Goal: Task Accomplishment & Management: Manage account settings

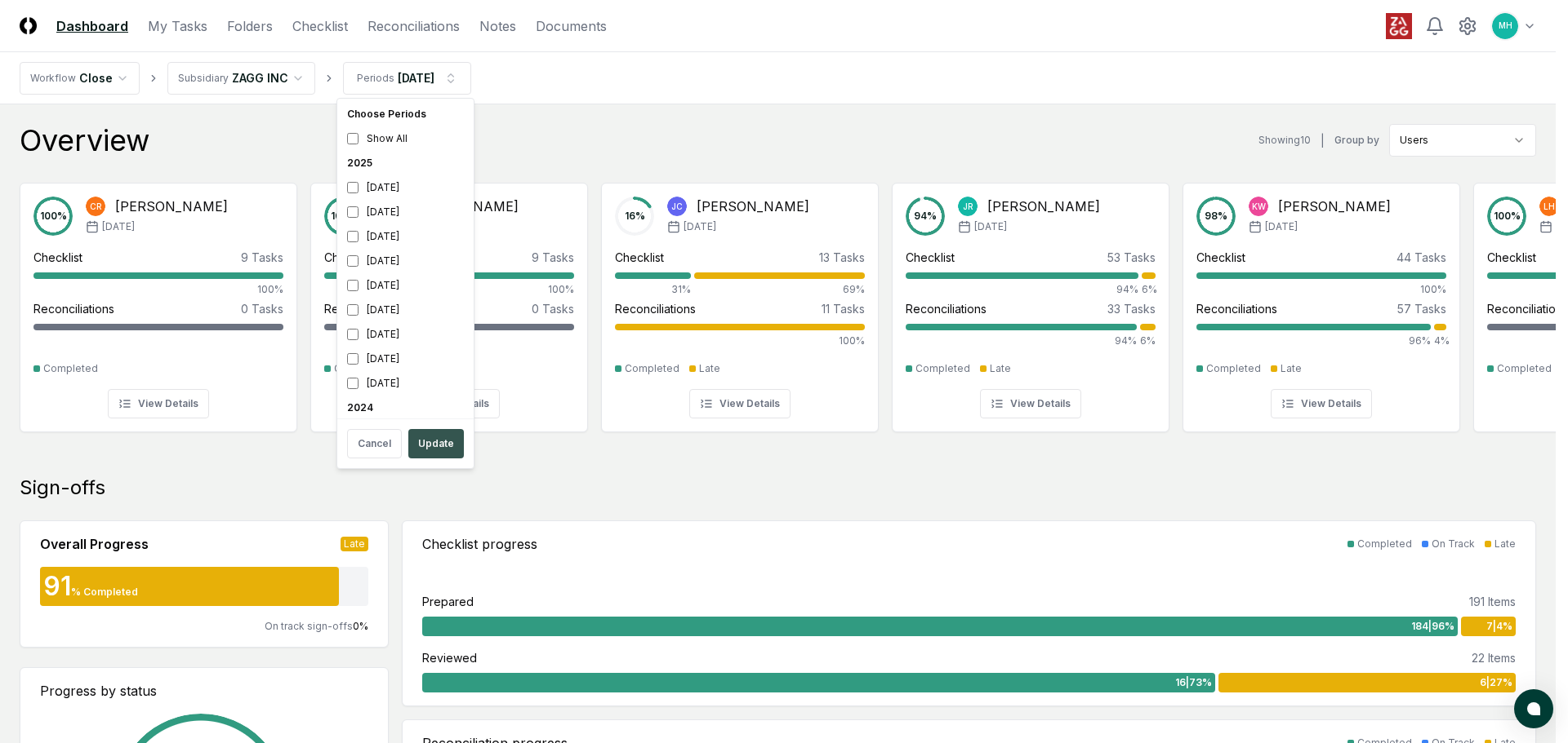
click at [445, 452] on button "Update" at bounding box center [436, 444] width 55 height 29
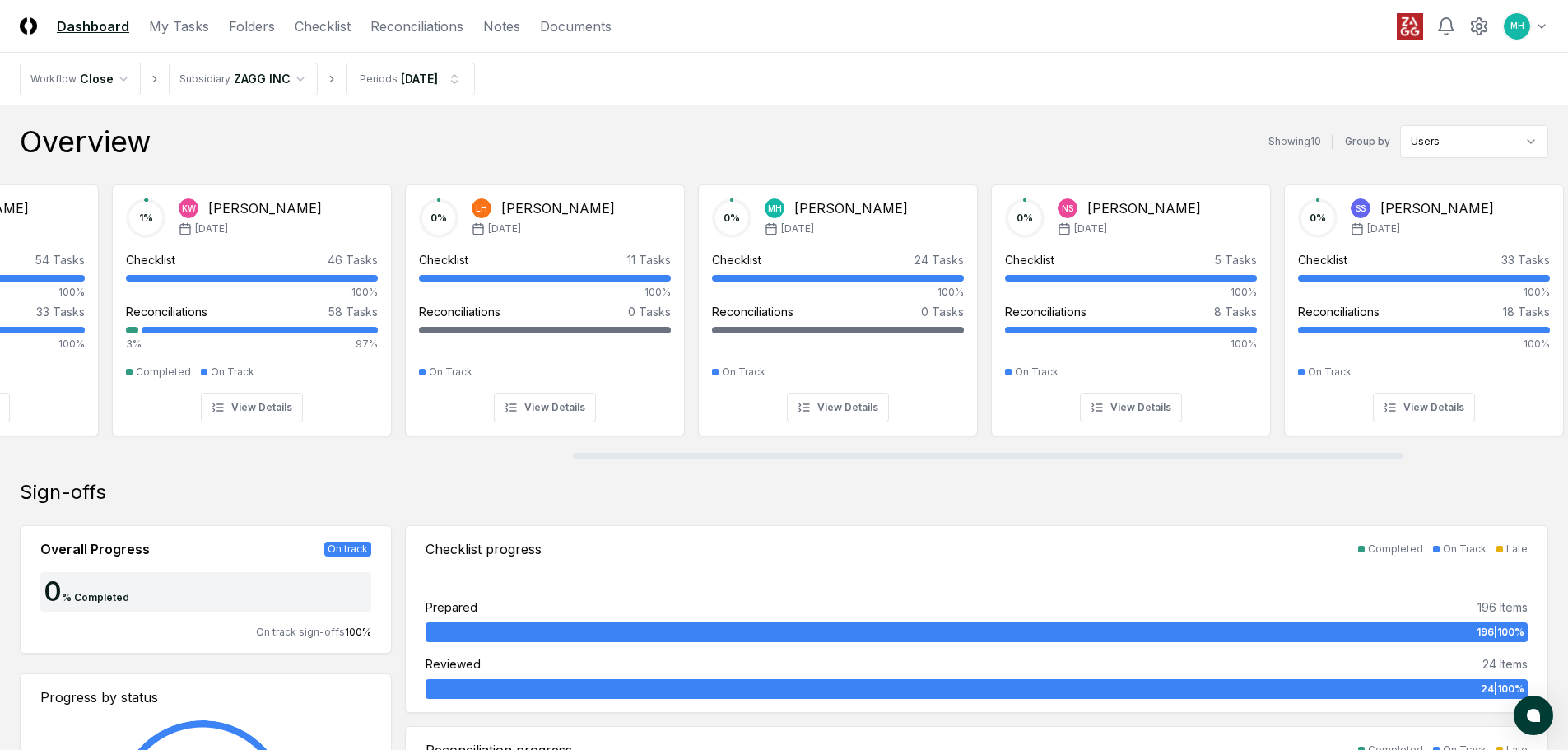
scroll to position [0, 1149]
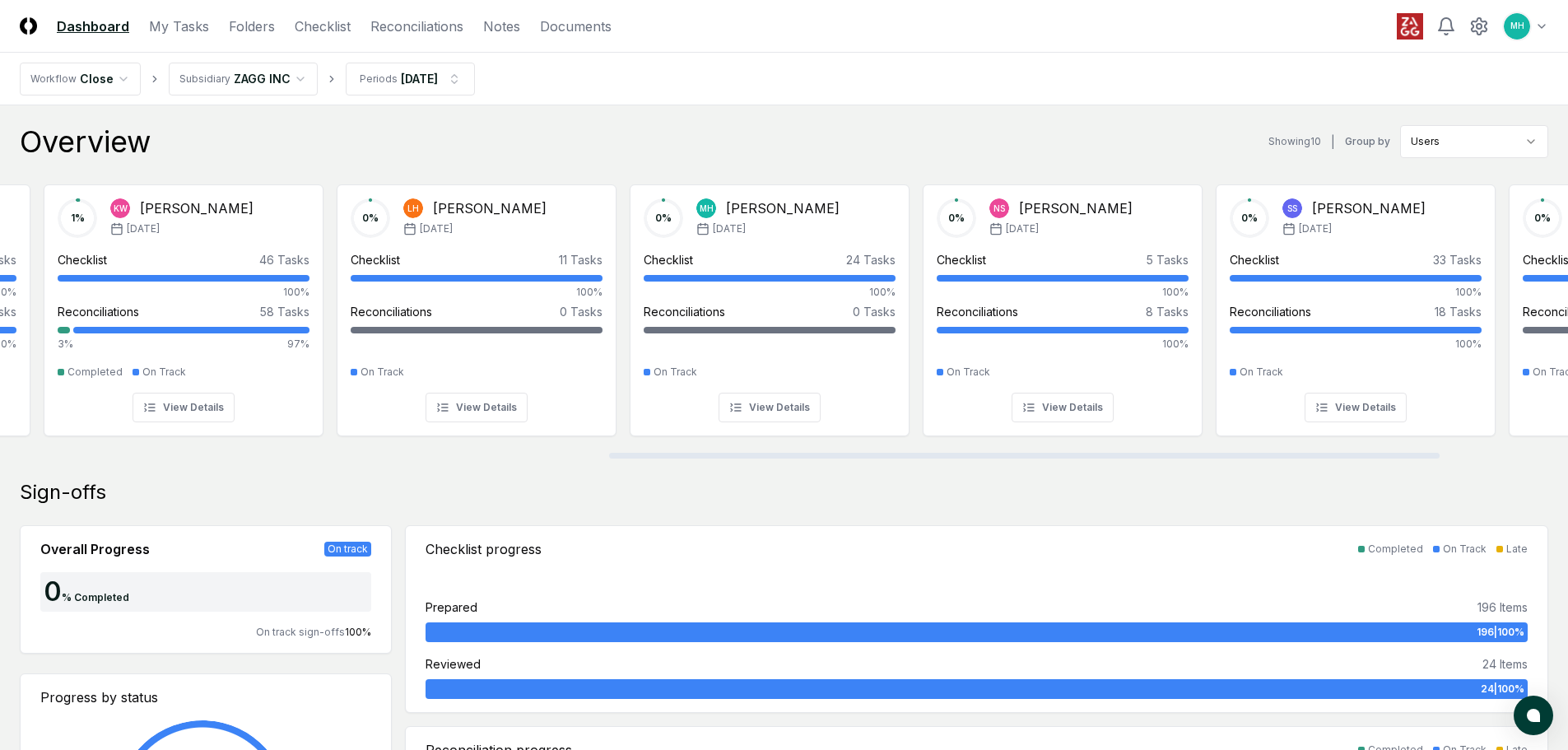
drag, startPoint x: 814, startPoint y: 455, endPoint x: 1423, endPoint y: 484, distance: 609.7
click at [1423, 459] on div at bounding box center [1024, 456] width 831 height 6
click at [788, 256] on div "Checklist 24 Tasks" at bounding box center [769, 260] width 252 height 18
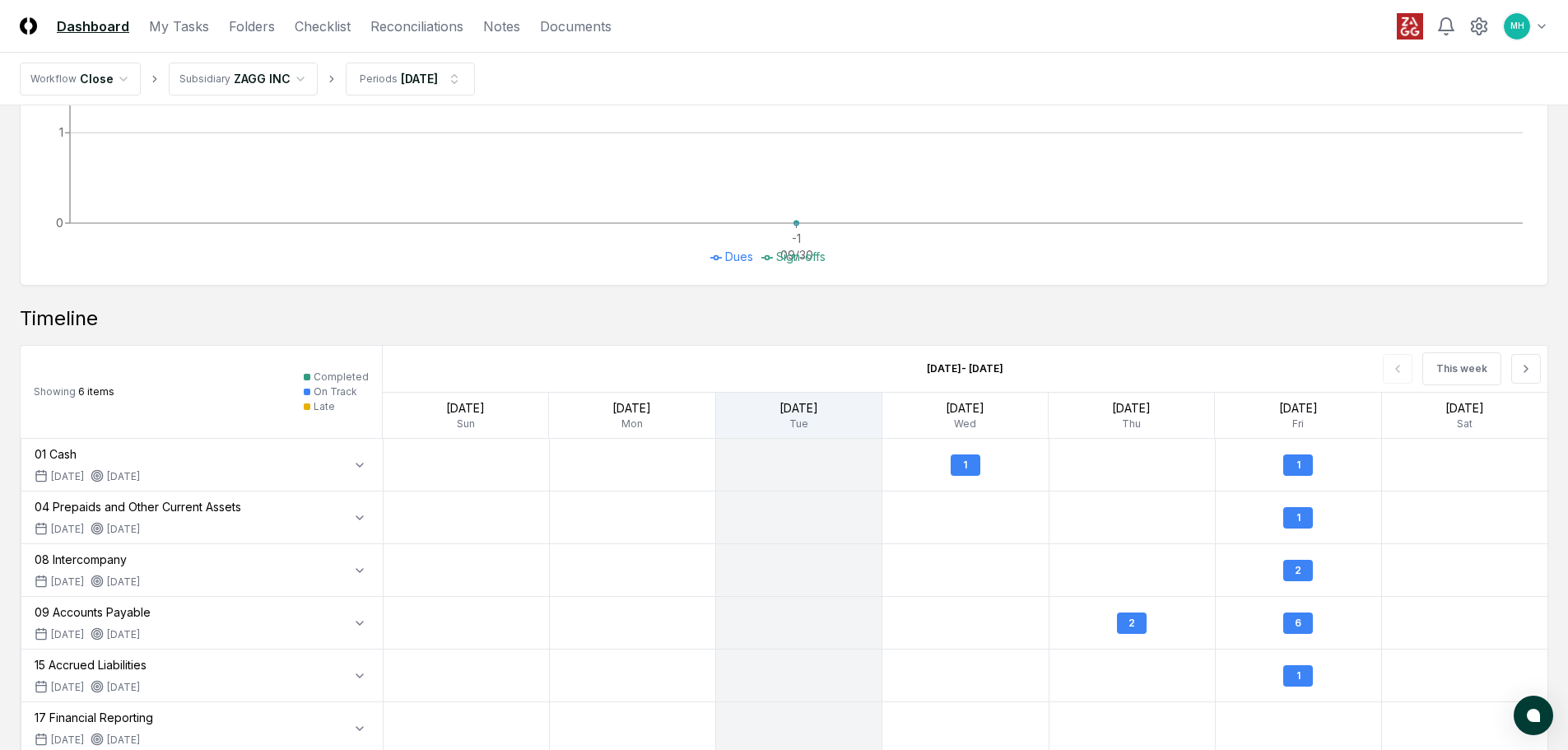
scroll to position [948, 0]
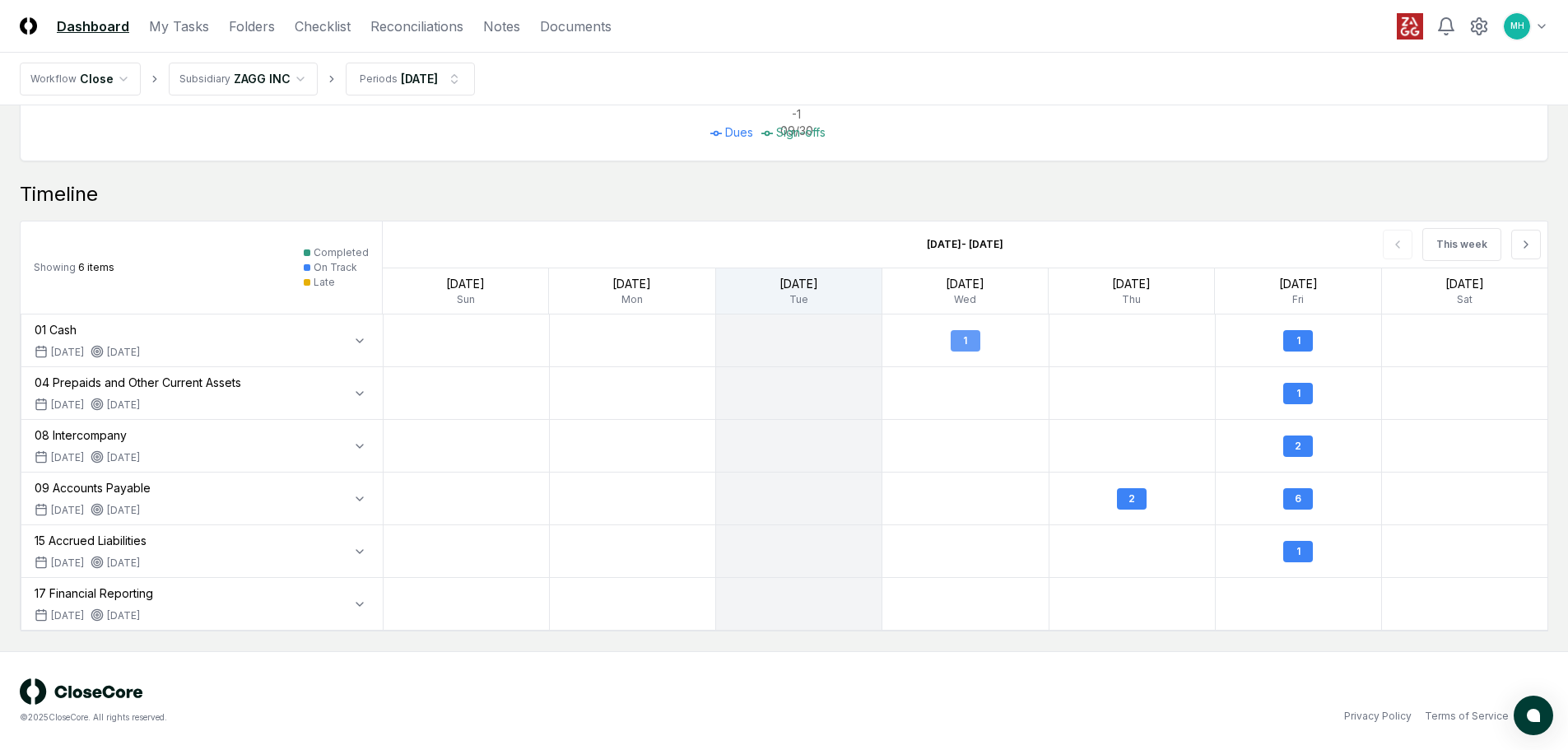
click at [969, 342] on div "1" at bounding box center [965, 341] width 30 height 21
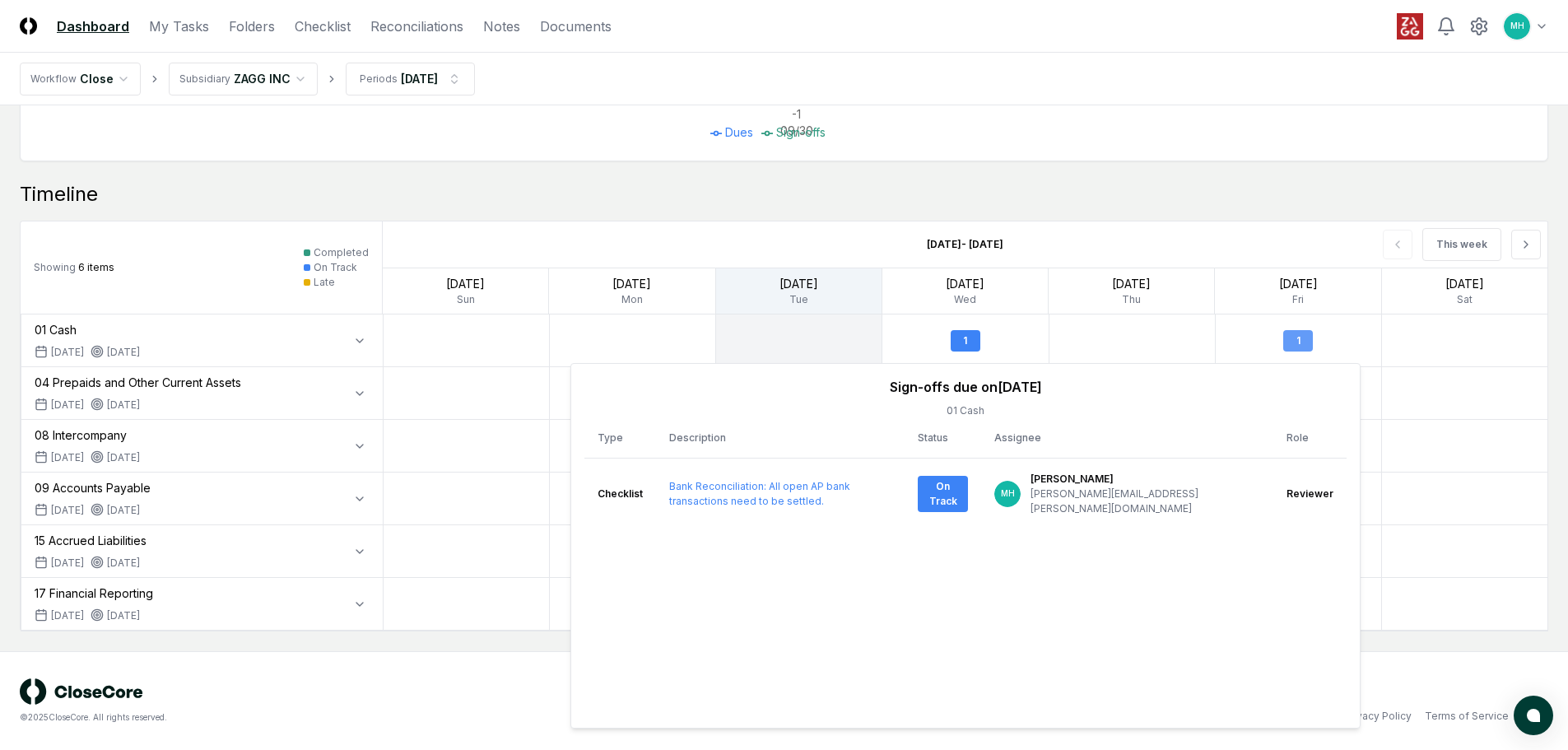
click at [1304, 340] on div "1" at bounding box center [1298, 341] width 30 height 21
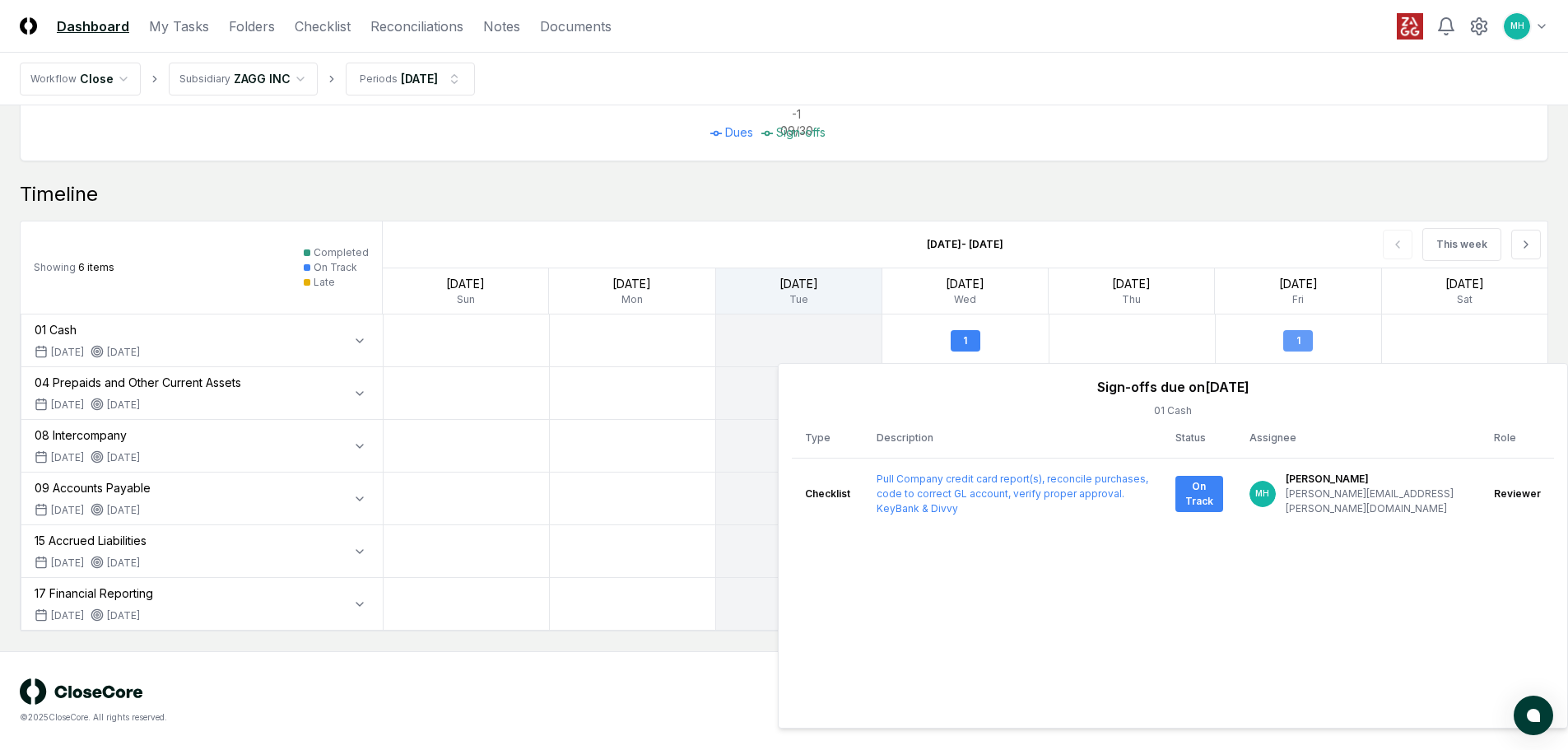
click at [1304, 340] on div "1" at bounding box center [1298, 341] width 30 height 21
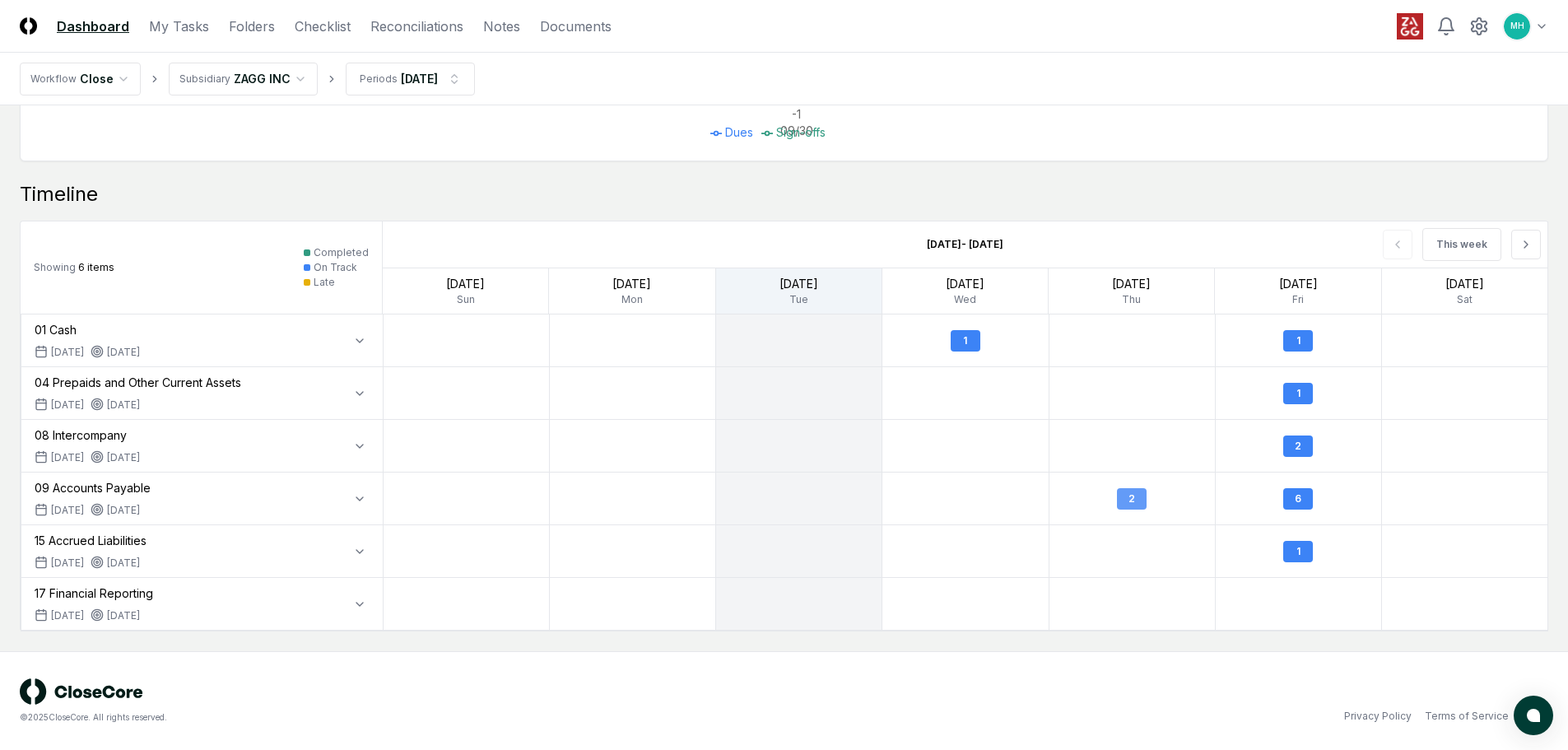
click at [1134, 497] on div "2" at bounding box center [1132, 499] width 30 height 21
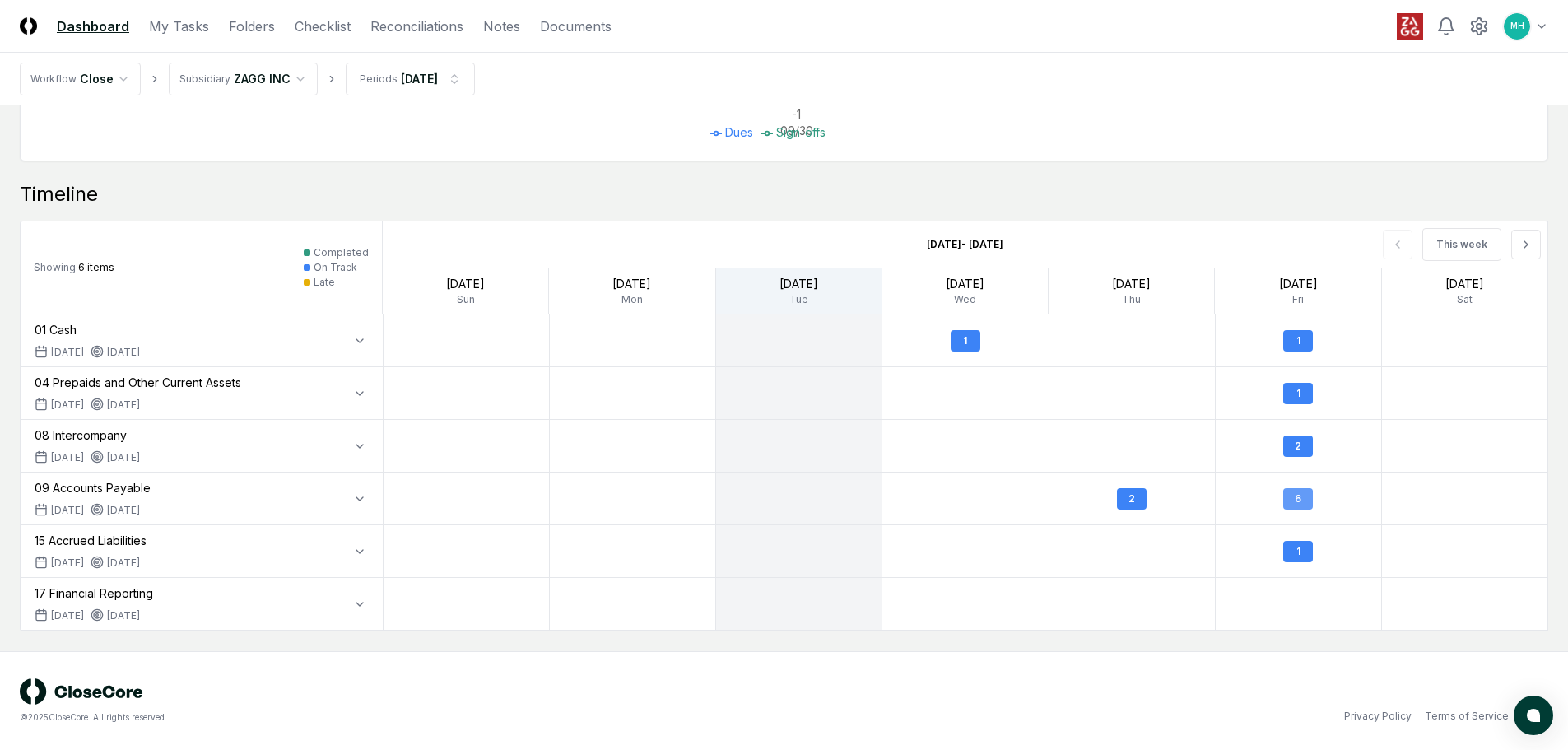
click at [1301, 498] on div "6" at bounding box center [1298, 499] width 30 height 21
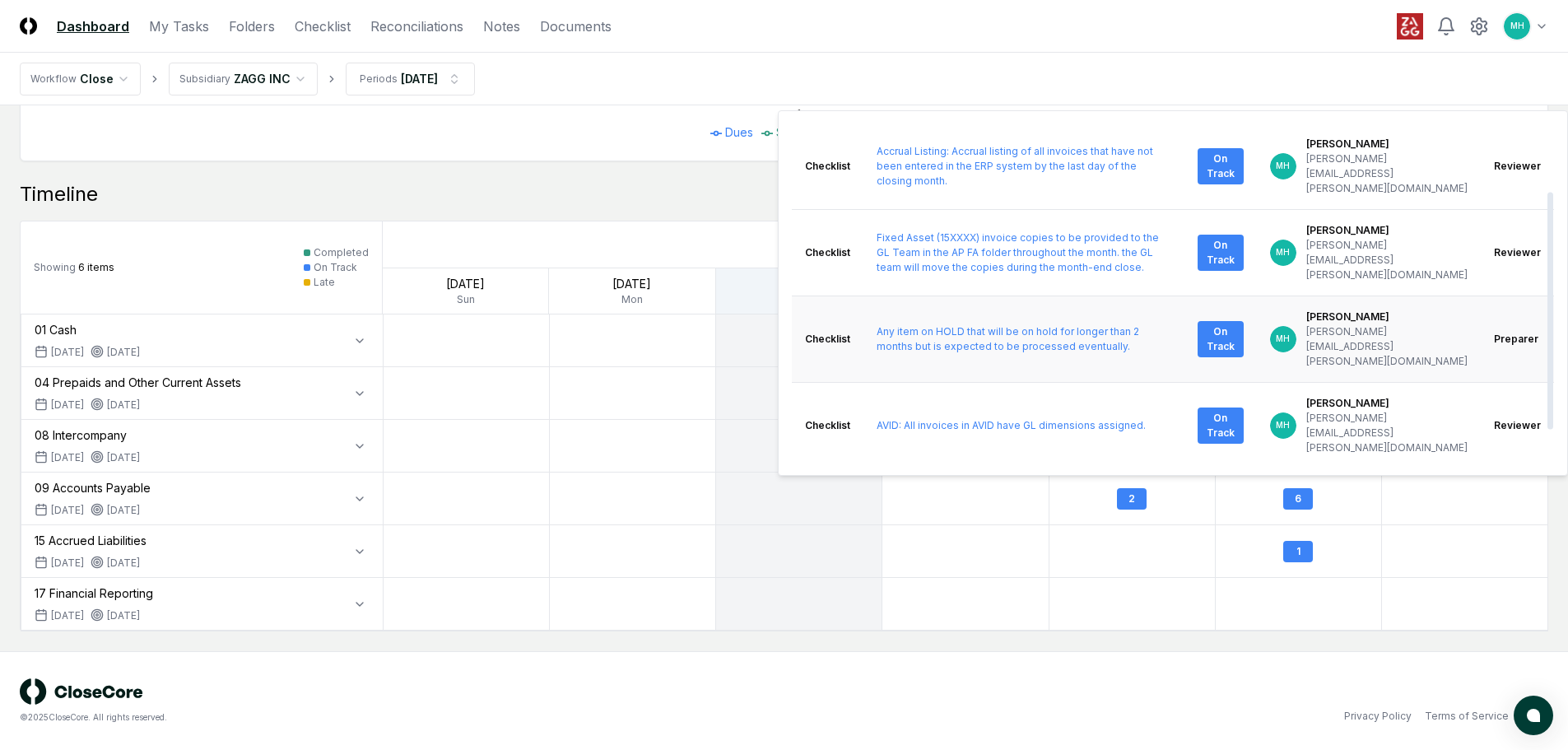
scroll to position [140, 0]
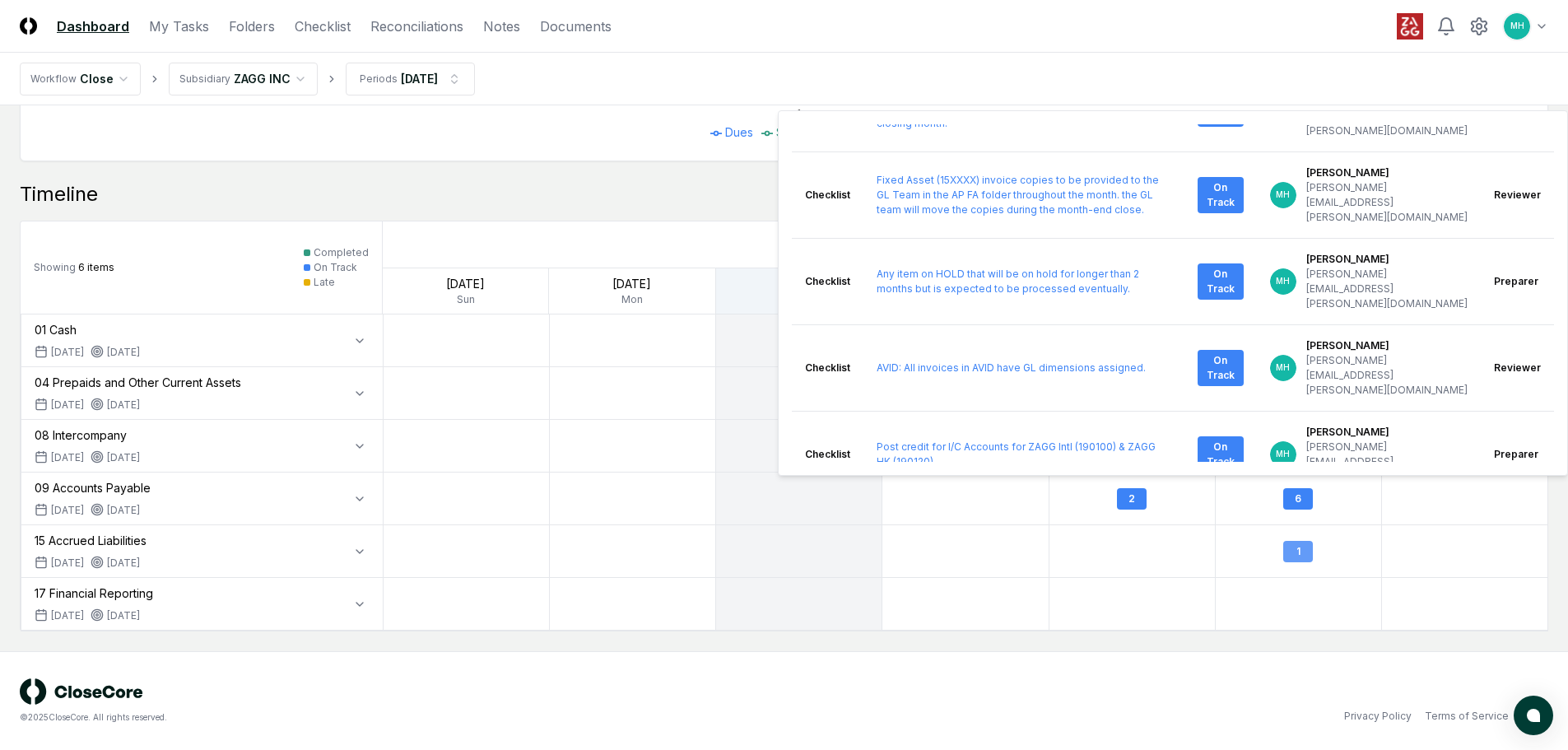
click at [1309, 552] on div "1" at bounding box center [1298, 552] width 30 height 21
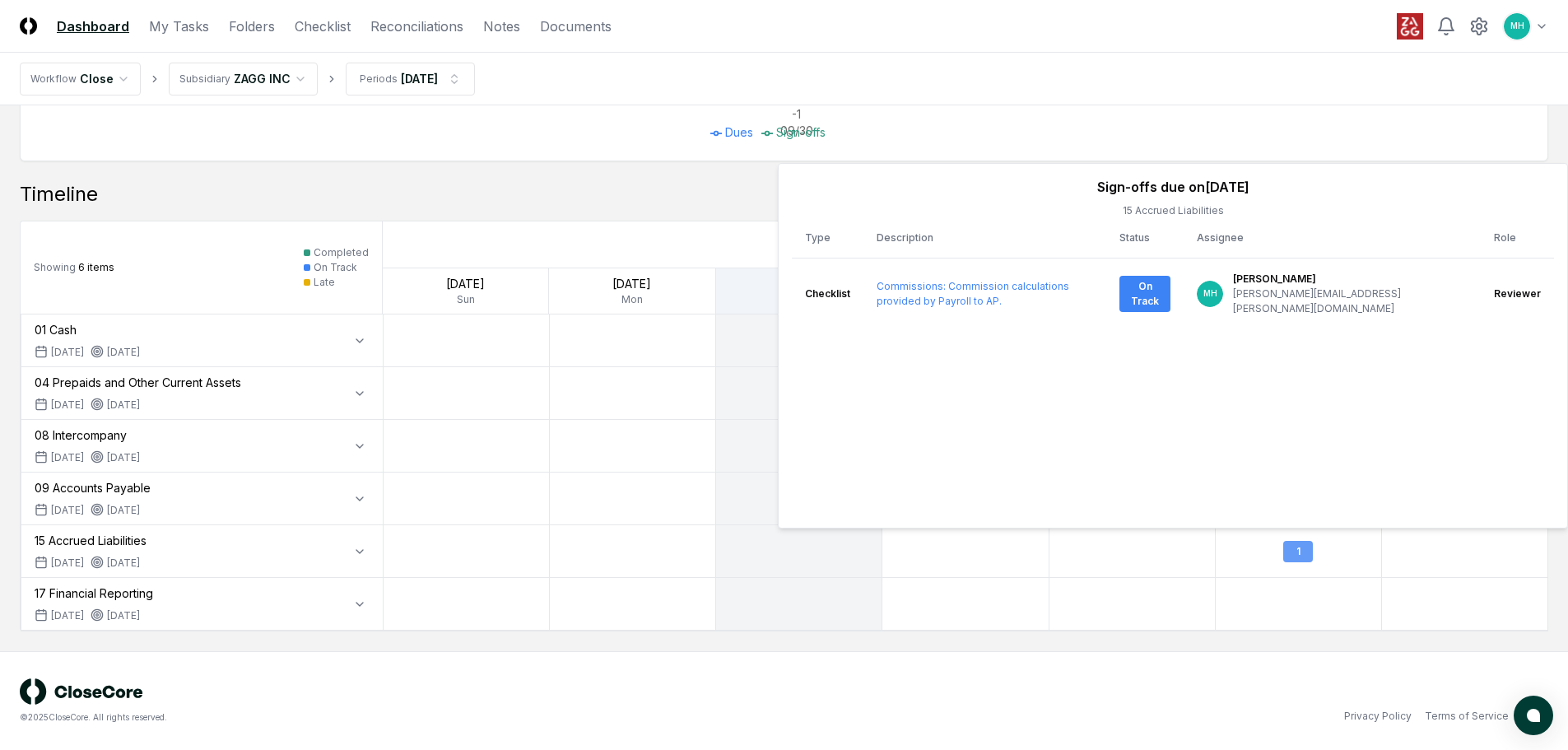
click at [1309, 552] on div "1" at bounding box center [1298, 552] width 30 height 21
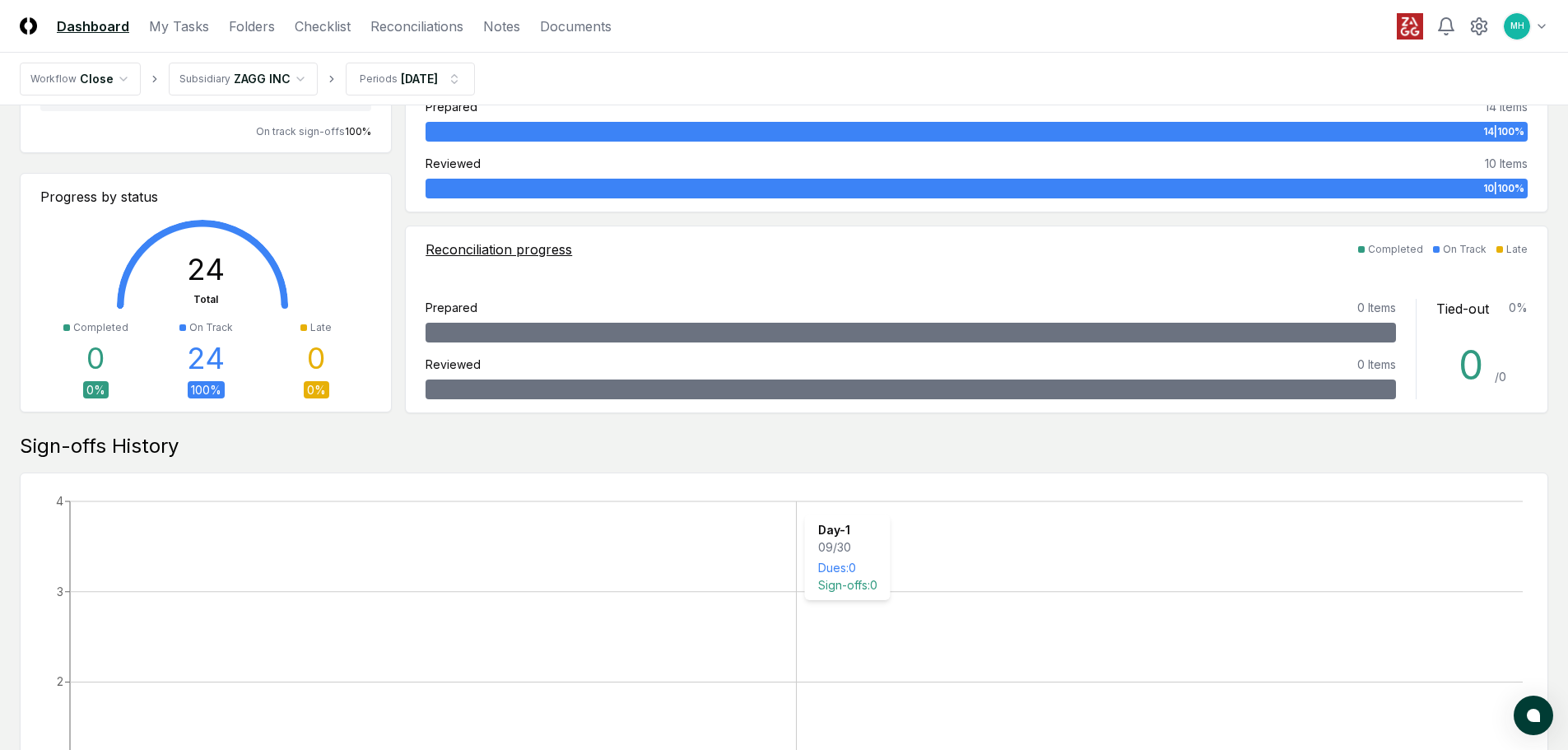
scroll to position [42, 0]
